Goal: Navigation & Orientation: Find specific page/section

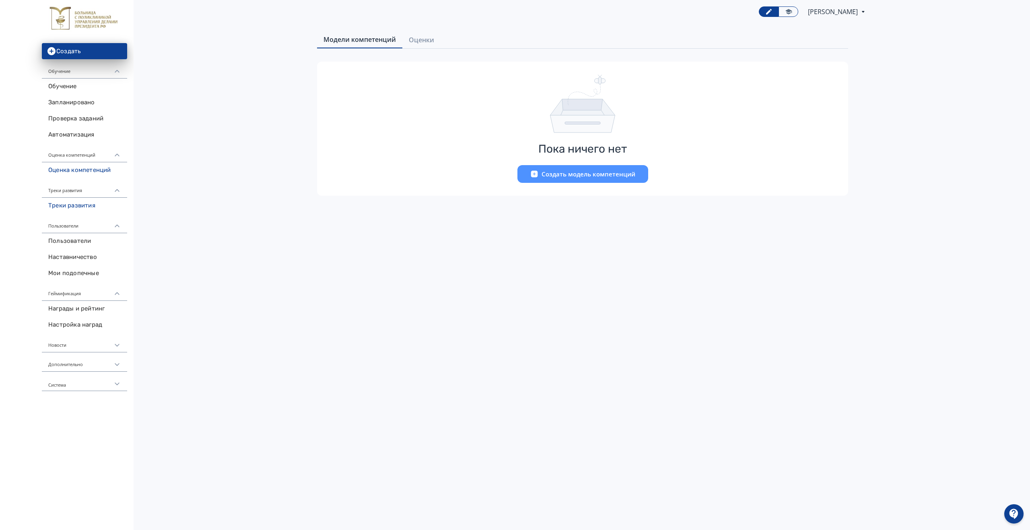
click at [79, 205] on link "Треки развития" at bounding box center [84, 206] width 85 height 16
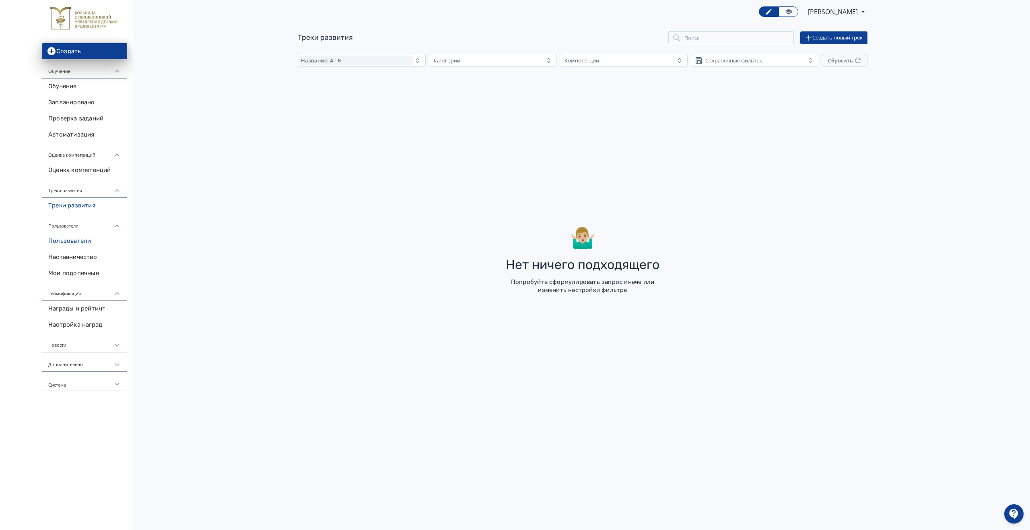
click at [81, 241] on link "Пользователи" at bounding box center [84, 241] width 85 height 16
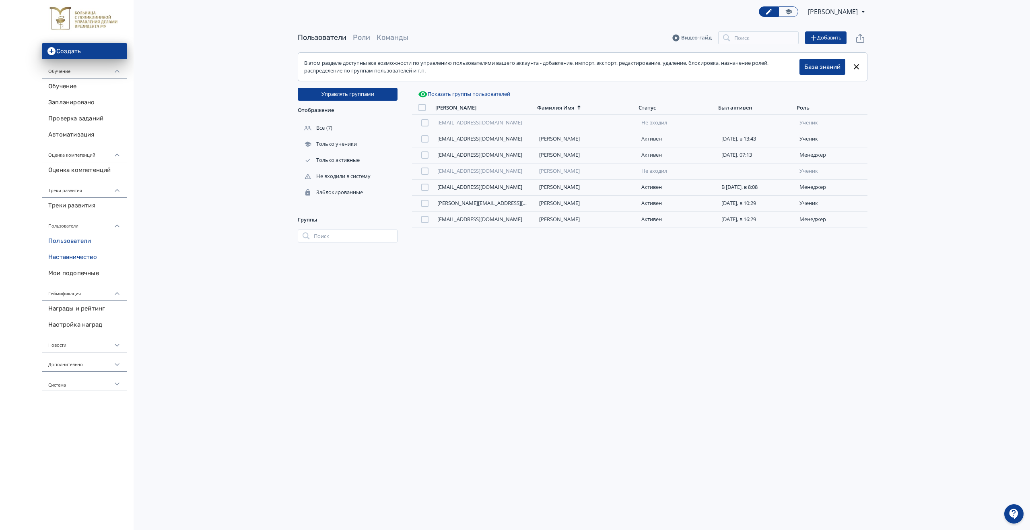
click at [80, 258] on link "Наставничество" at bounding box center [84, 257] width 85 height 16
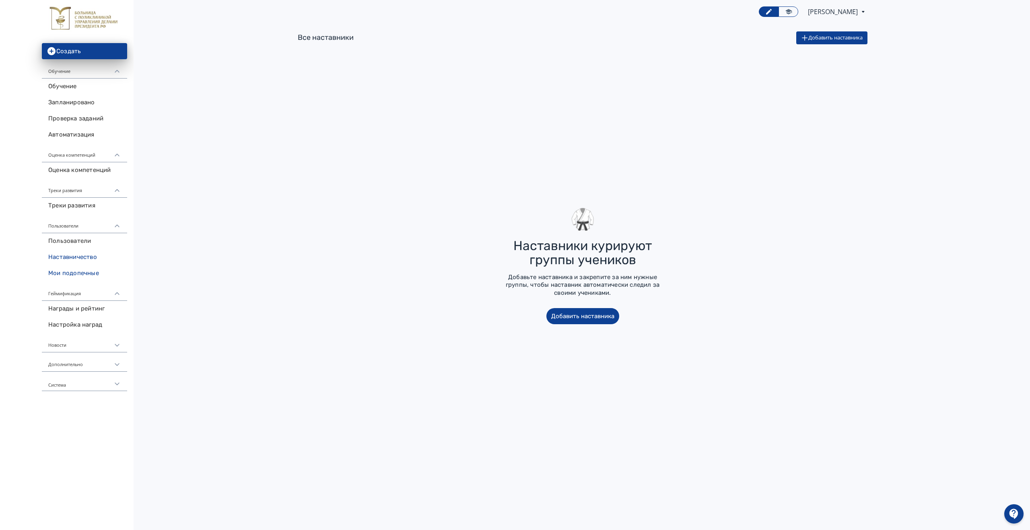
click at [79, 275] on link "Мои подопечные" at bounding box center [84, 273] width 85 height 16
